Goal: Find specific page/section: Find specific page/section

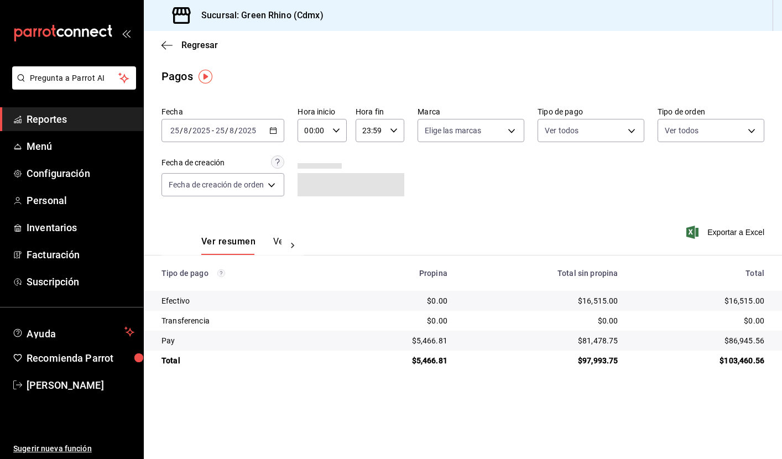
click at [279, 132] on div "[DATE] [DATE] - [DATE] [DATE]" at bounding box center [223, 130] width 123 height 23
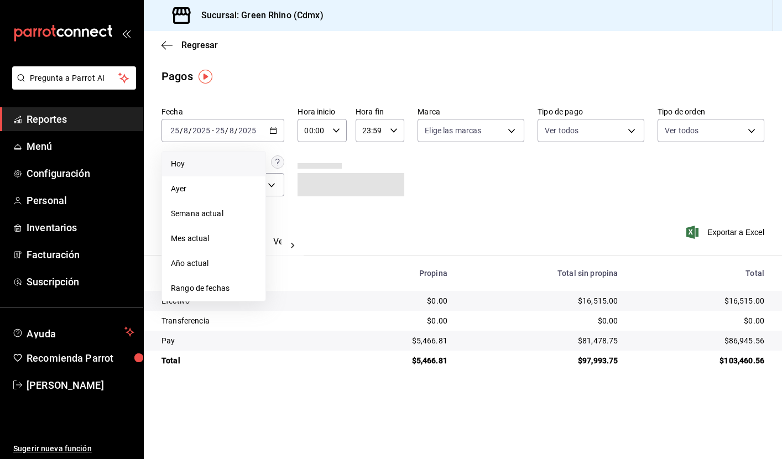
click at [205, 169] on span "Hoy" at bounding box center [214, 164] width 86 height 12
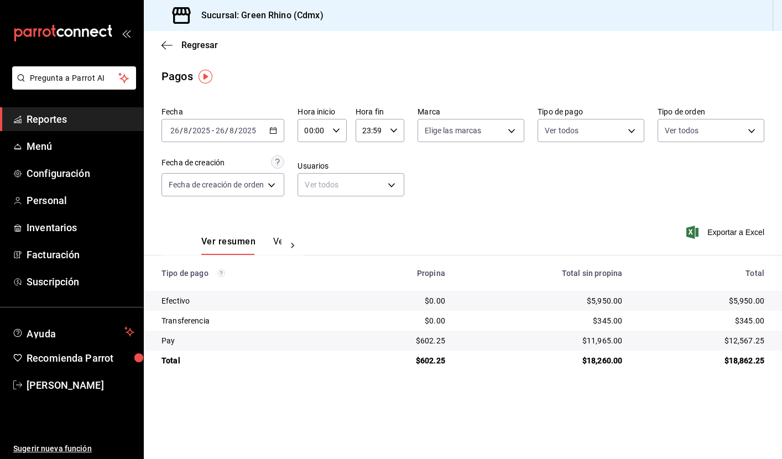
click at [71, 124] on span "Reportes" at bounding box center [81, 119] width 108 height 15
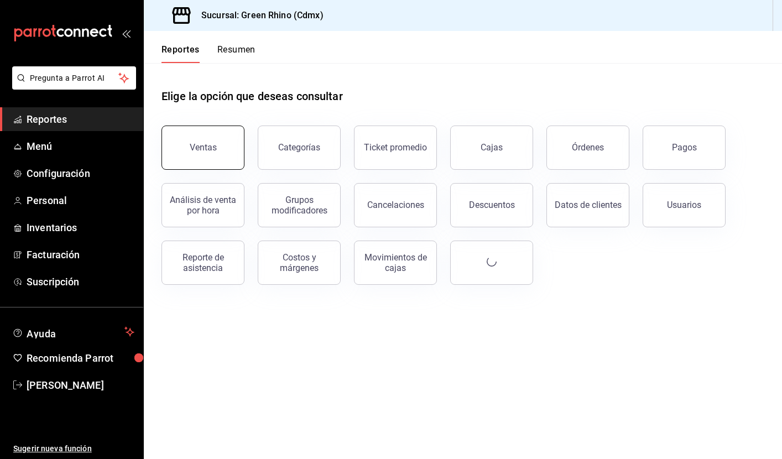
click at [223, 145] on button "Ventas" at bounding box center [203, 148] width 83 height 44
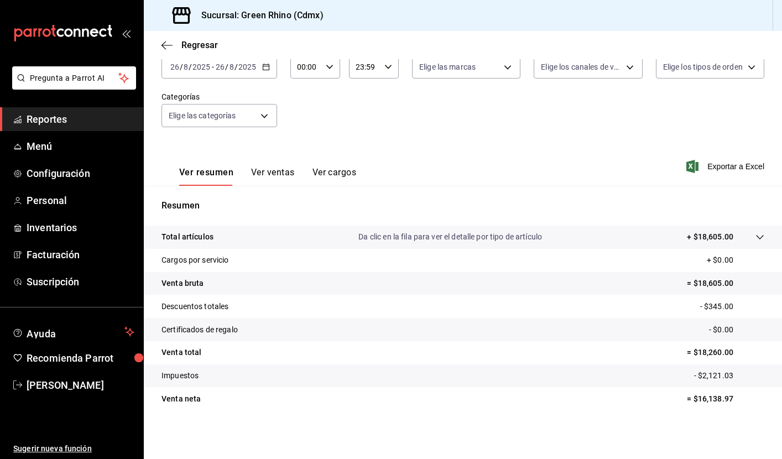
scroll to position [71, 0]
click at [90, 124] on span "Reportes" at bounding box center [81, 119] width 108 height 15
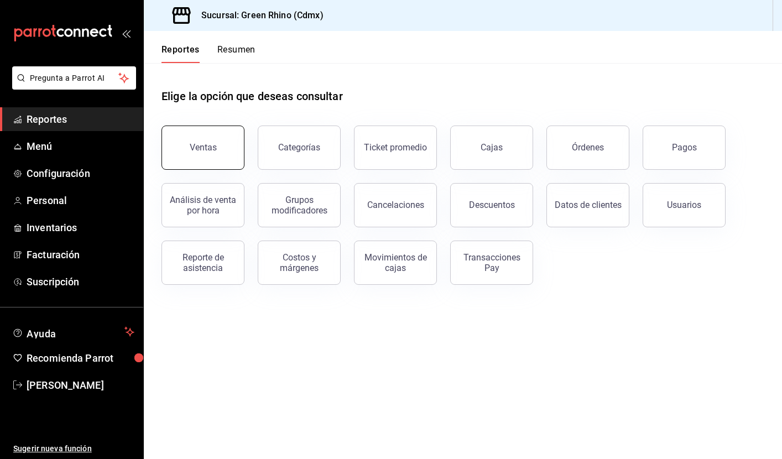
click at [198, 145] on div "Ventas" at bounding box center [203, 147] width 27 height 11
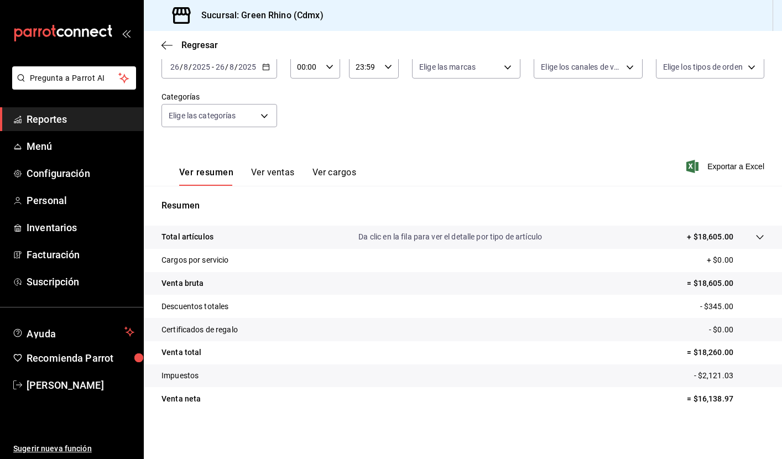
scroll to position [71, 0]
click at [62, 118] on span "Reportes" at bounding box center [81, 119] width 108 height 15
